Goal: Register for event/course

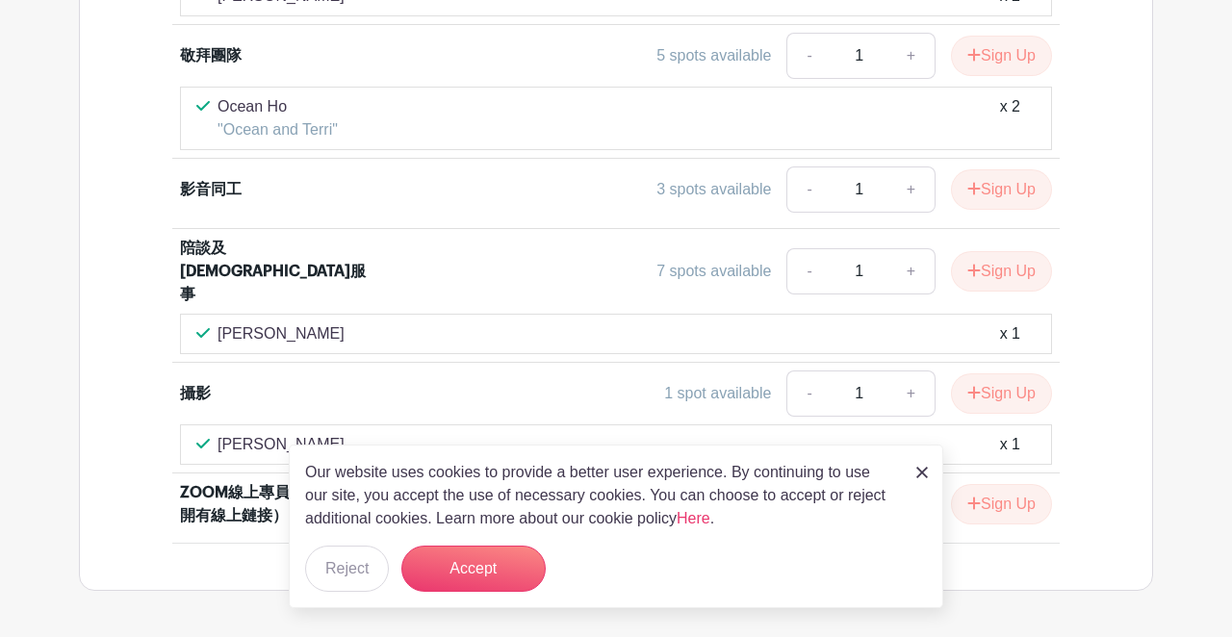
scroll to position [1319, 0]
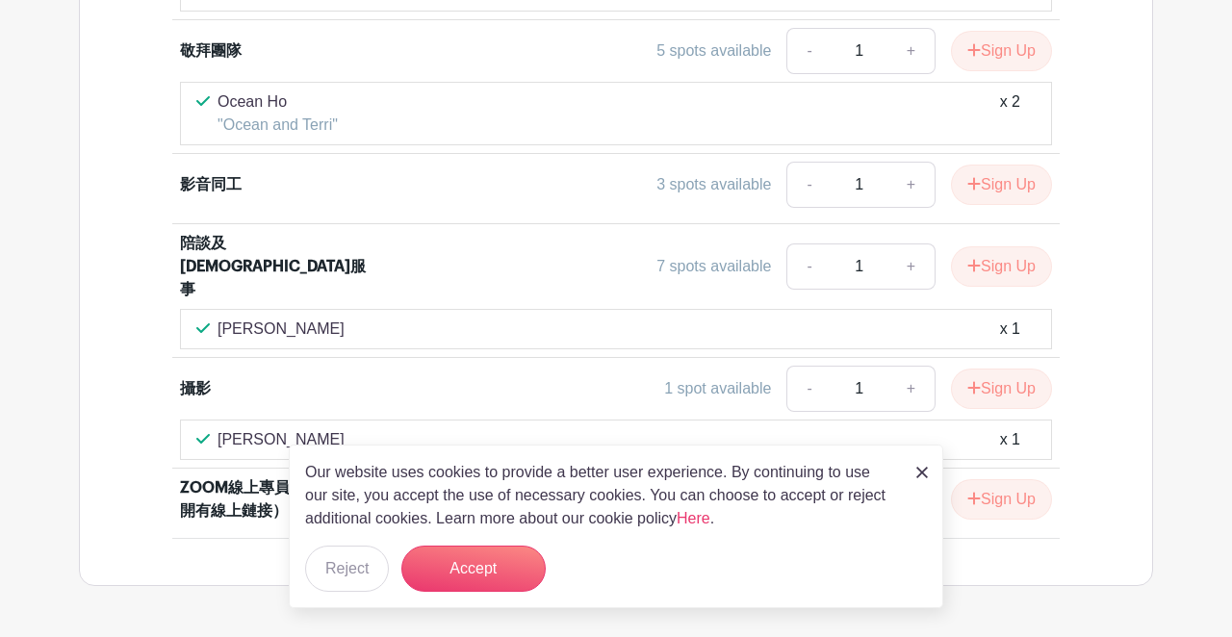
click at [927, 475] on img at bounding box center [922, 473] width 12 height 12
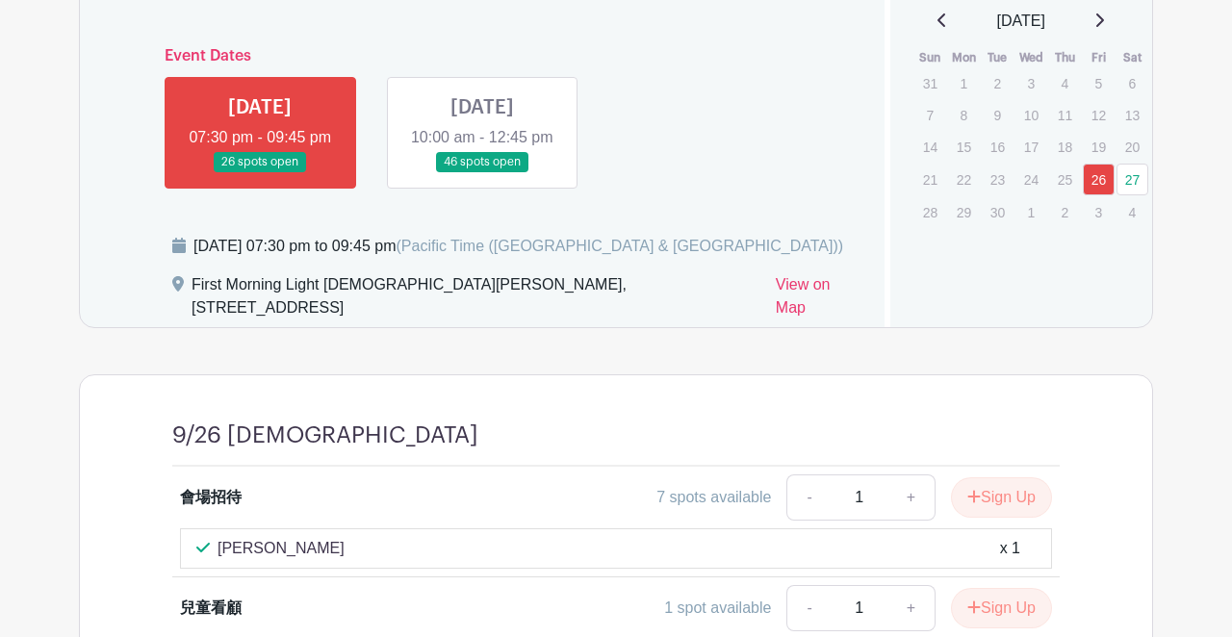
scroll to position [659, 0]
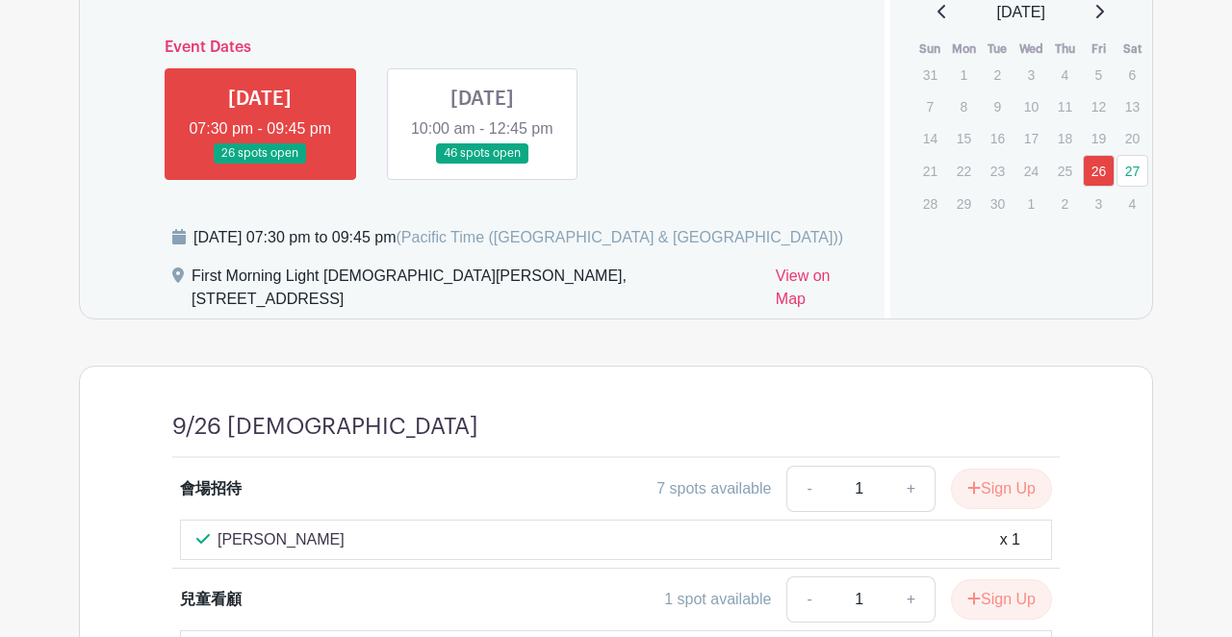
click at [482, 164] on link at bounding box center [482, 164] width 0 height 0
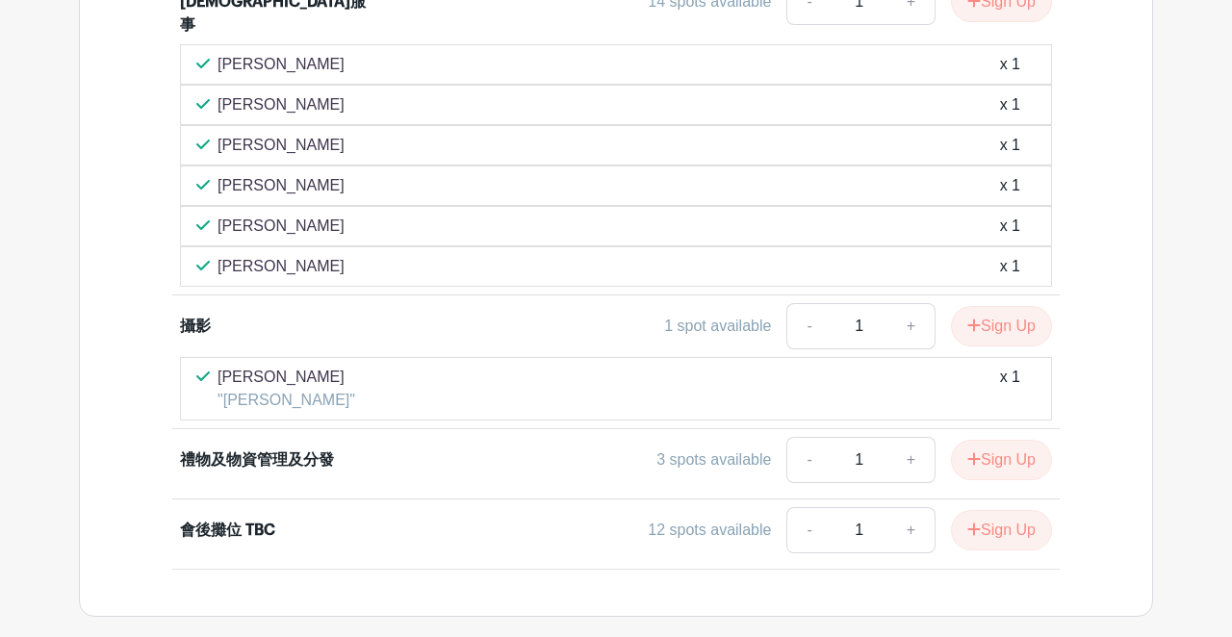
scroll to position [1530, 0]
